Goal: Information Seeking & Learning: Learn about a topic

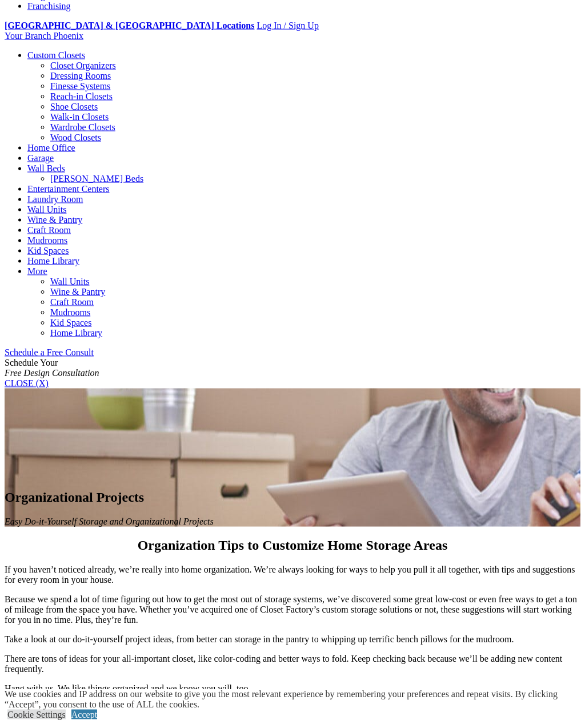
scroll to position [422, 0]
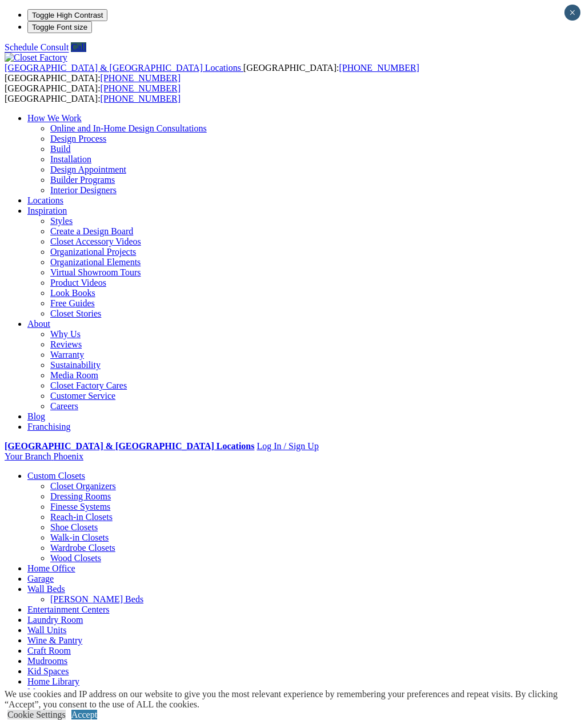
click at [94, 718] on link "Craft Room" at bounding box center [71, 723] width 43 height 10
click at [47, 687] on link "More" at bounding box center [37, 692] width 20 height 10
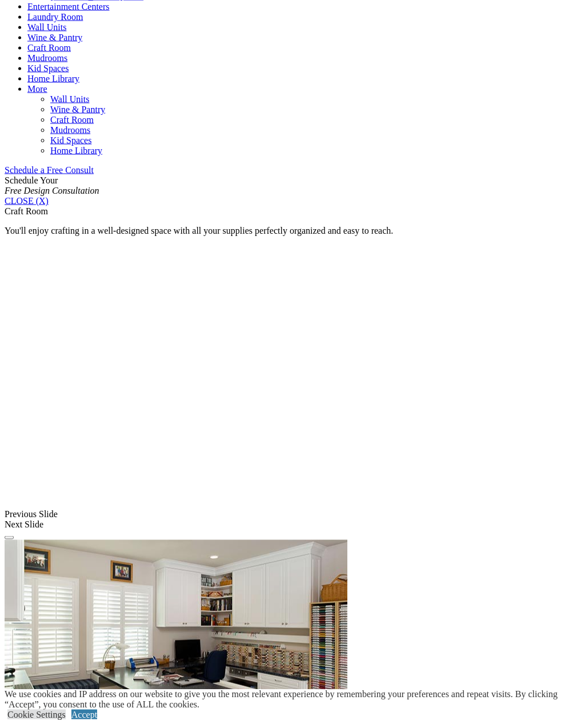
scroll to position [604, 0]
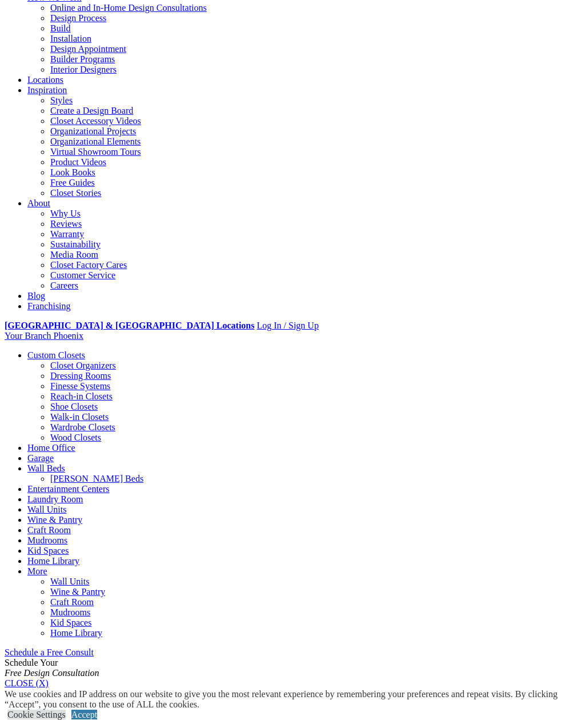
scroll to position [0, 0]
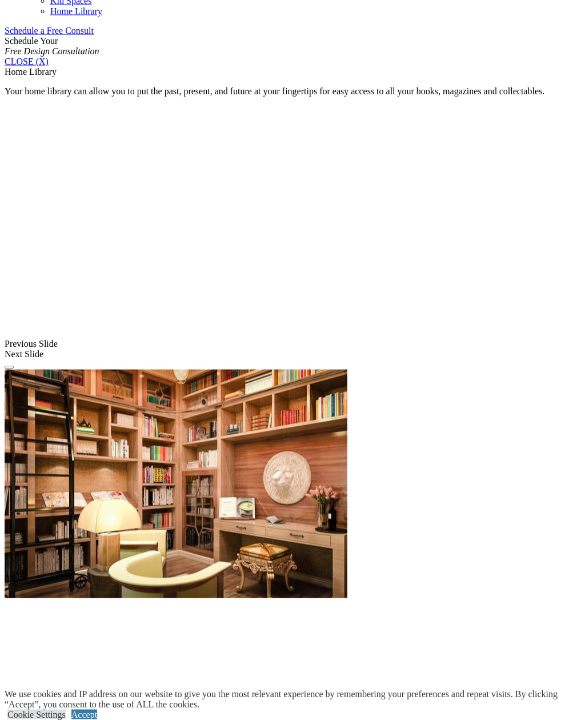
scroll to position [773, 0]
